Goal: Task Accomplishment & Management: Complete application form

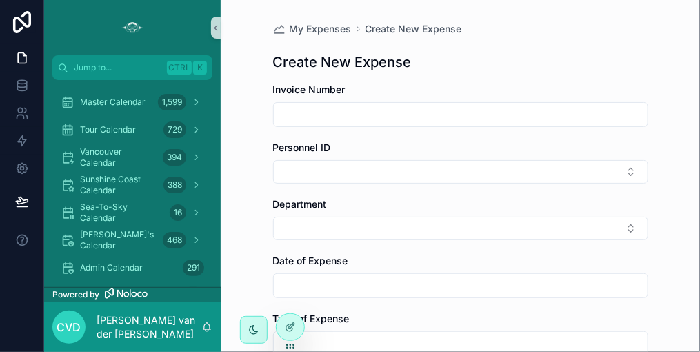
scroll to position [427, 0]
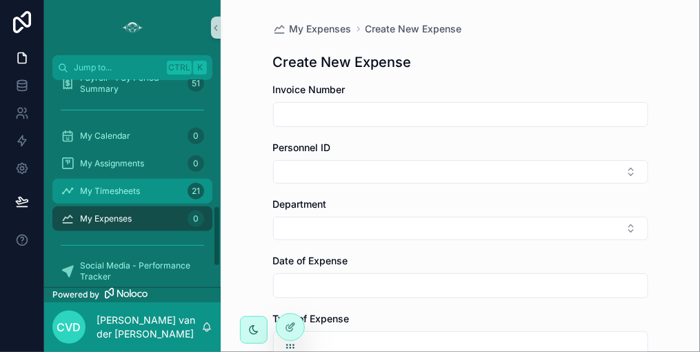
click at [123, 190] on span "My Timesheets" at bounding box center [110, 191] width 60 height 11
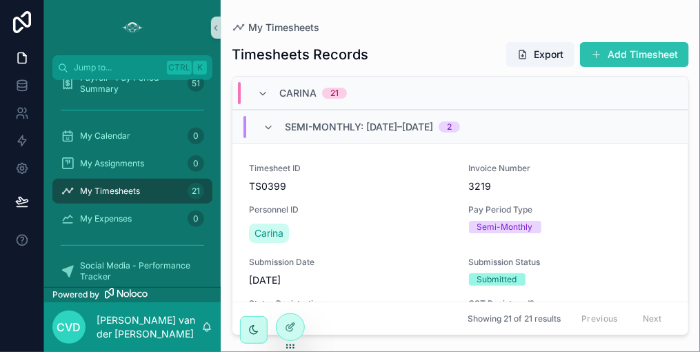
click at [599, 50] on span "scrollable content" at bounding box center [596, 54] width 11 height 11
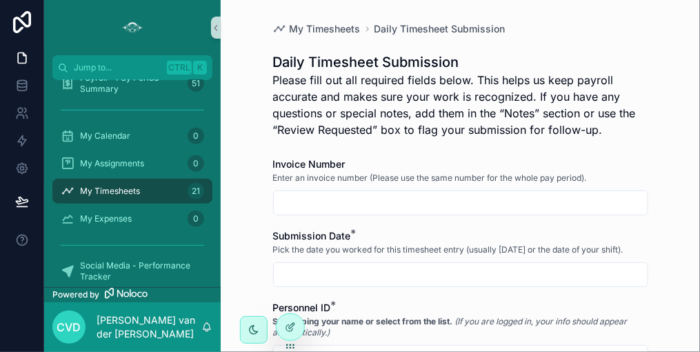
click at [311, 206] on input "scrollable content" at bounding box center [461, 202] width 374 height 19
type input "****"
click at [318, 277] on input "scrollable content" at bounding box center [461, 274] width 374 height 19
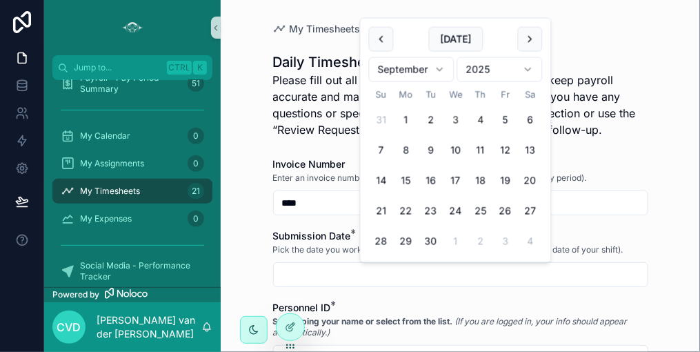
click at [457, 118] on button "3" at bounding box center [455, 120] width 25 height 25
type input "********"
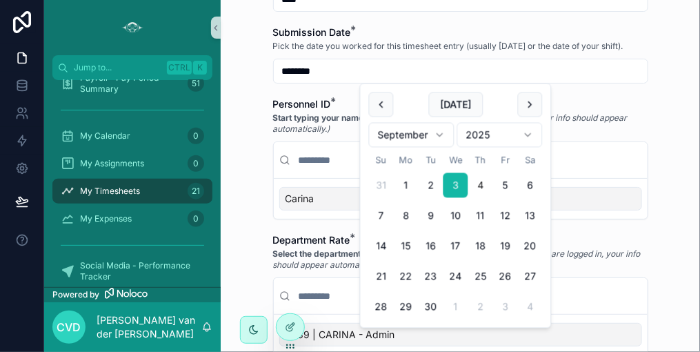
scroll to position [207, 0]
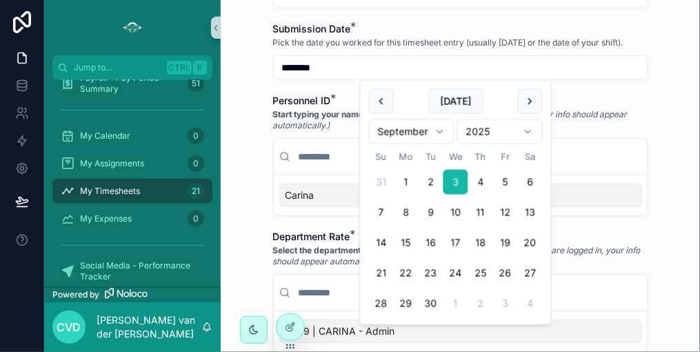
click at [300, 188] on span "Carina" at bounding box center [300, 195] width 29 height 14
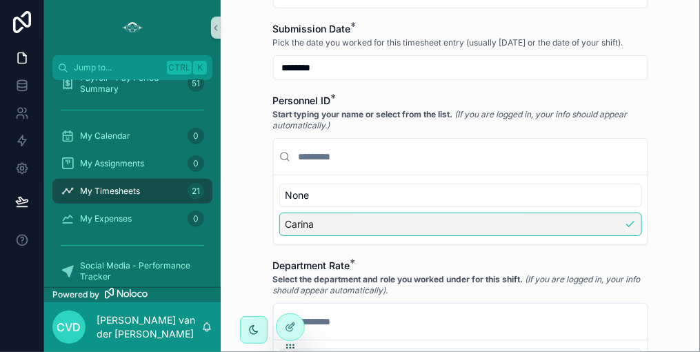
click at [299, 222] on span "Carina" at bounding box center [300, 224] width 29 height 14
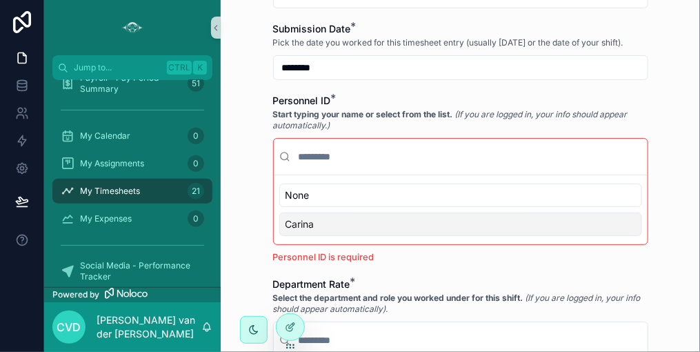
click at [321, 223] on div "Carina" at bounding box center [460, 223] width 363 height 23
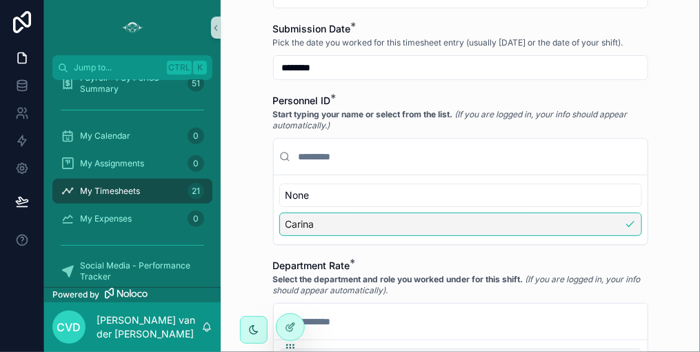
scroll to position [276, 0]
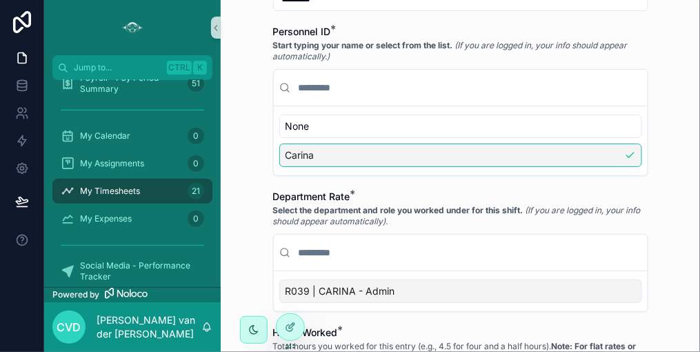
click at [334, 284] on span "R039 | CARINA - Admin" at bounding box center [341, 291] width 110 height 14
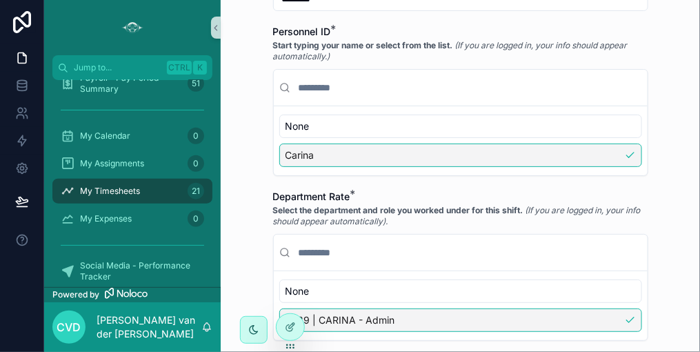
click at [341, 318] on span "R039 | CARINA - Admin" at bounding box center [341, 320] width 110 height 14
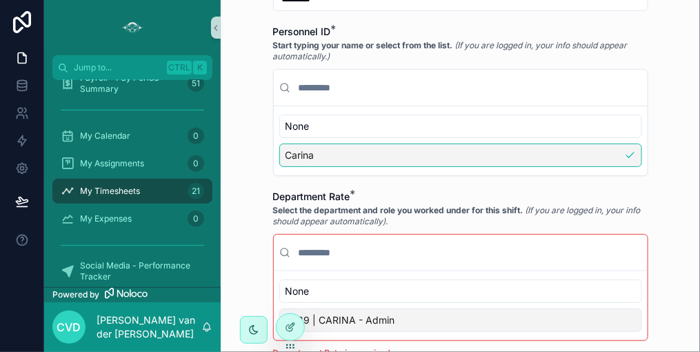
click at [341, 318] on span "R039 | CARINA - Admin" at bounding box center [341, 320] width 110 height 14
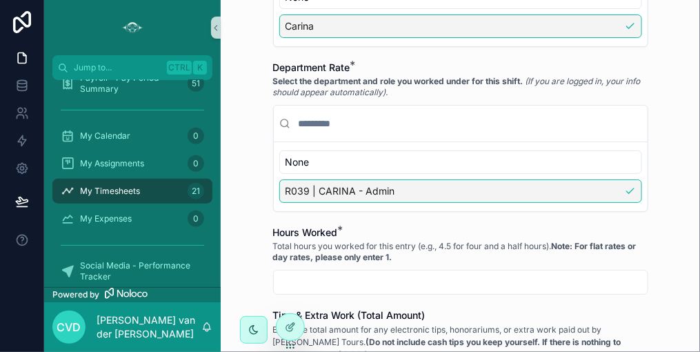
scroll to position [414, 0]
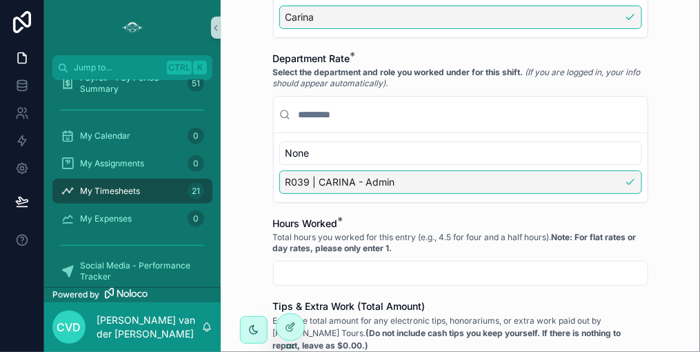
click at [295, 270] on input "scrollable content" at bounding box center [461, 272] width 374 height 19
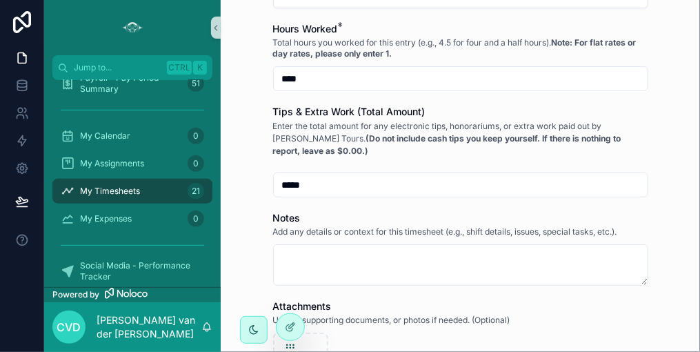
scroll to position [621, 0]
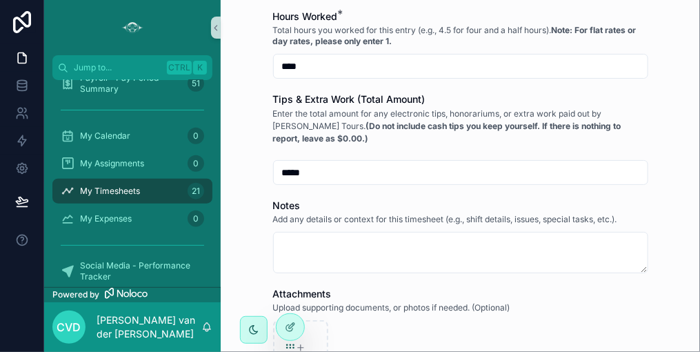
type input "****"
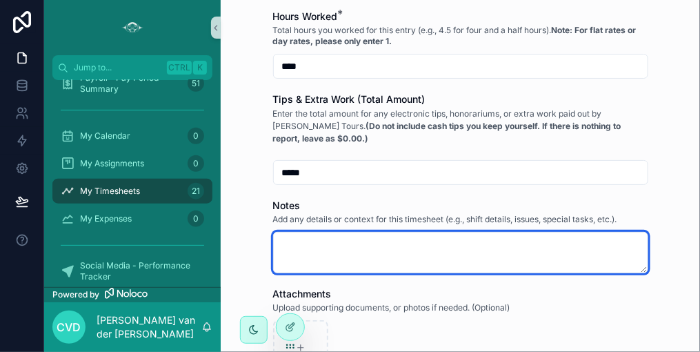
click at [275, 241] on textarea "scrollable content" at bounding box center [460, 252] width 375 height 41
type textarea "*"
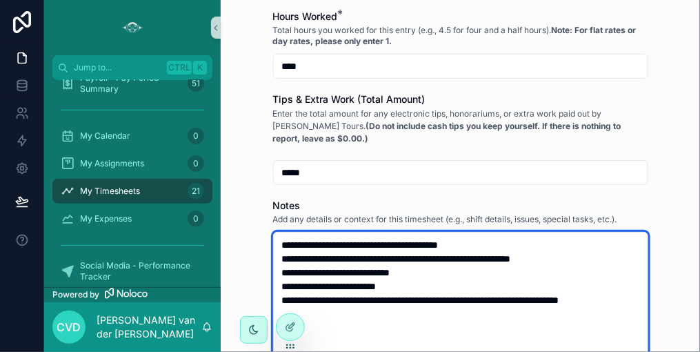
click at [401, 281] on textarea "**********" at bounding box center [460, 348] width 375 height 232
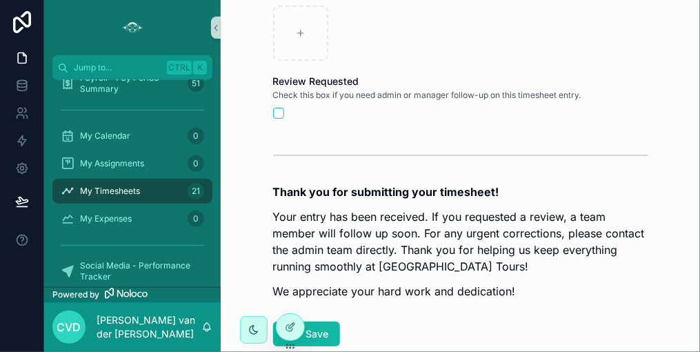
scroll to position [1173, 0]
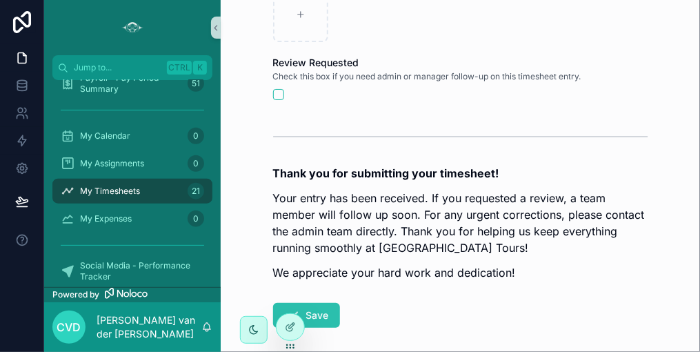
type textarea "**********"
click at [309, 307] on button "Save" at bounding box center [306, 315] width 67 height 25
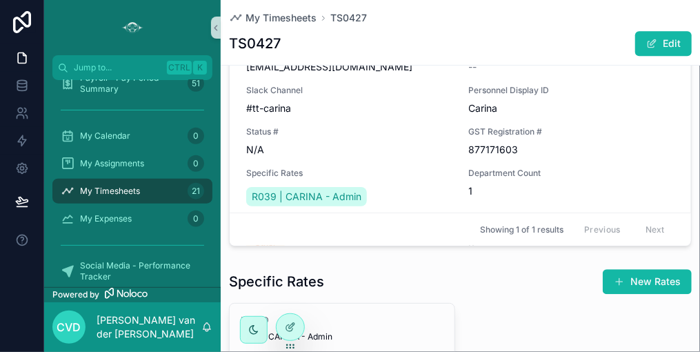
scroll to position [1173, 0]
